Goal: Find specific page/section: Find specific page/section

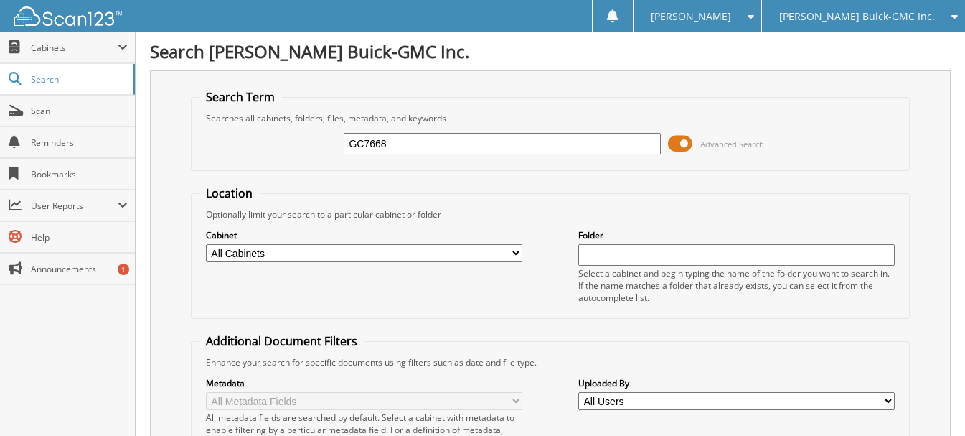
type input "GC7668"
click at [64, 56] on span "Cabinets" at bounding box center [67, 47] width 135 height 31
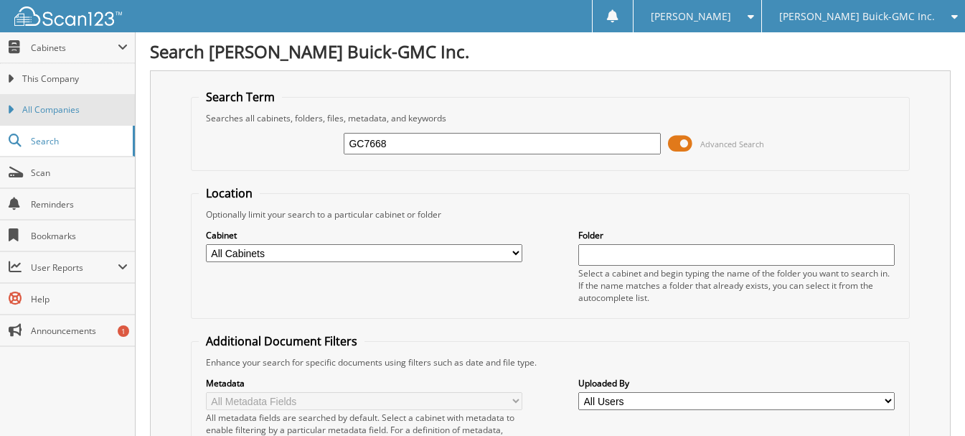
click at [70, 104] on span "All Companies" at bounding box center [75, 109] width 106 height 13
